Goal: Ask a question

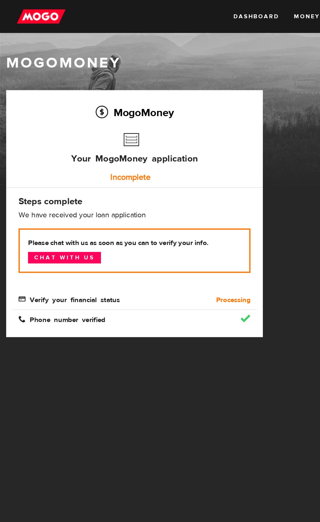
click at [70, 202] on link "Chat with us" at bounding box center [51, 204] width 58 height 9
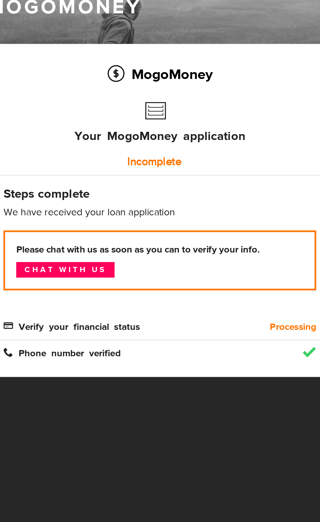
click at [92, 243] on div "Phone number verified" at bounding box center [107, 249] width 194 height 15
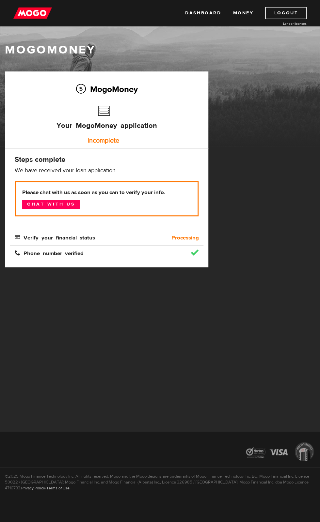
click at [241, 214] on div "MogoMoney Your MogoMoney application Expired Your MogoMoney credit decision has…" at bounding box center [160, 175] width 320 height 209
click at [128, 388] on div "MogoMoney MogoMoney Your MogoMoney application Expired Your MogoMoney credit de…" at bounding box center [160, 261] width 320 height 522
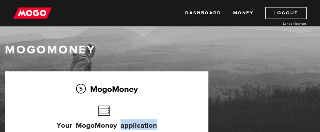
click at [70, 20] on div "Dashboard Money Logout Lender licences Dashboard Money Logout Lender licences" at bounding box center [160, 13] width 320 height 26
